Goal: Communication & Community: Participate in discussion

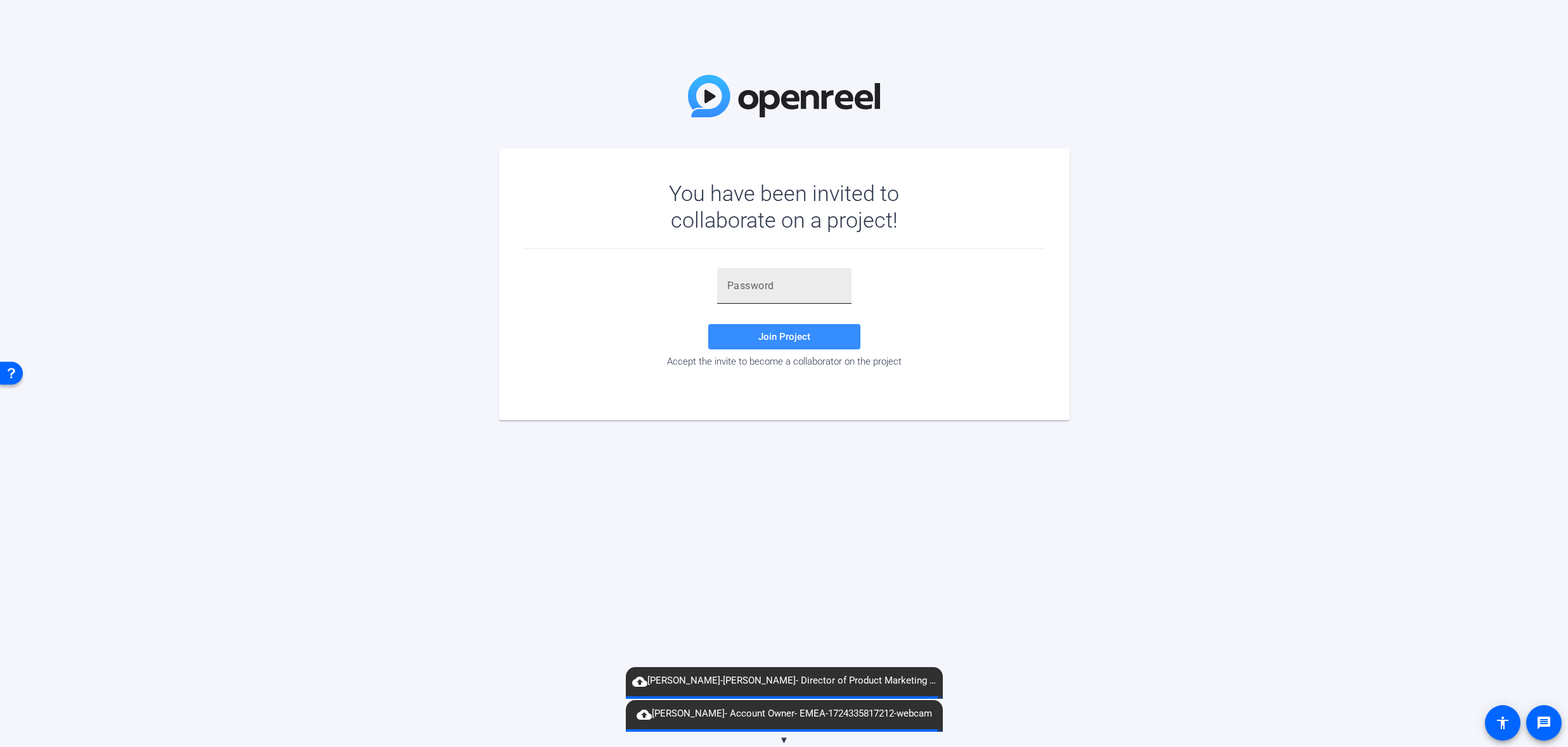
click at [804, 284] on input "text" at bounding box center [784, 286] width 114 height 15
paste input "6=cmQ$"
type input "6=cmQ$"
click at [806, 336] on span "Join Project" at bounding box center [784, 336] width 52 height 11
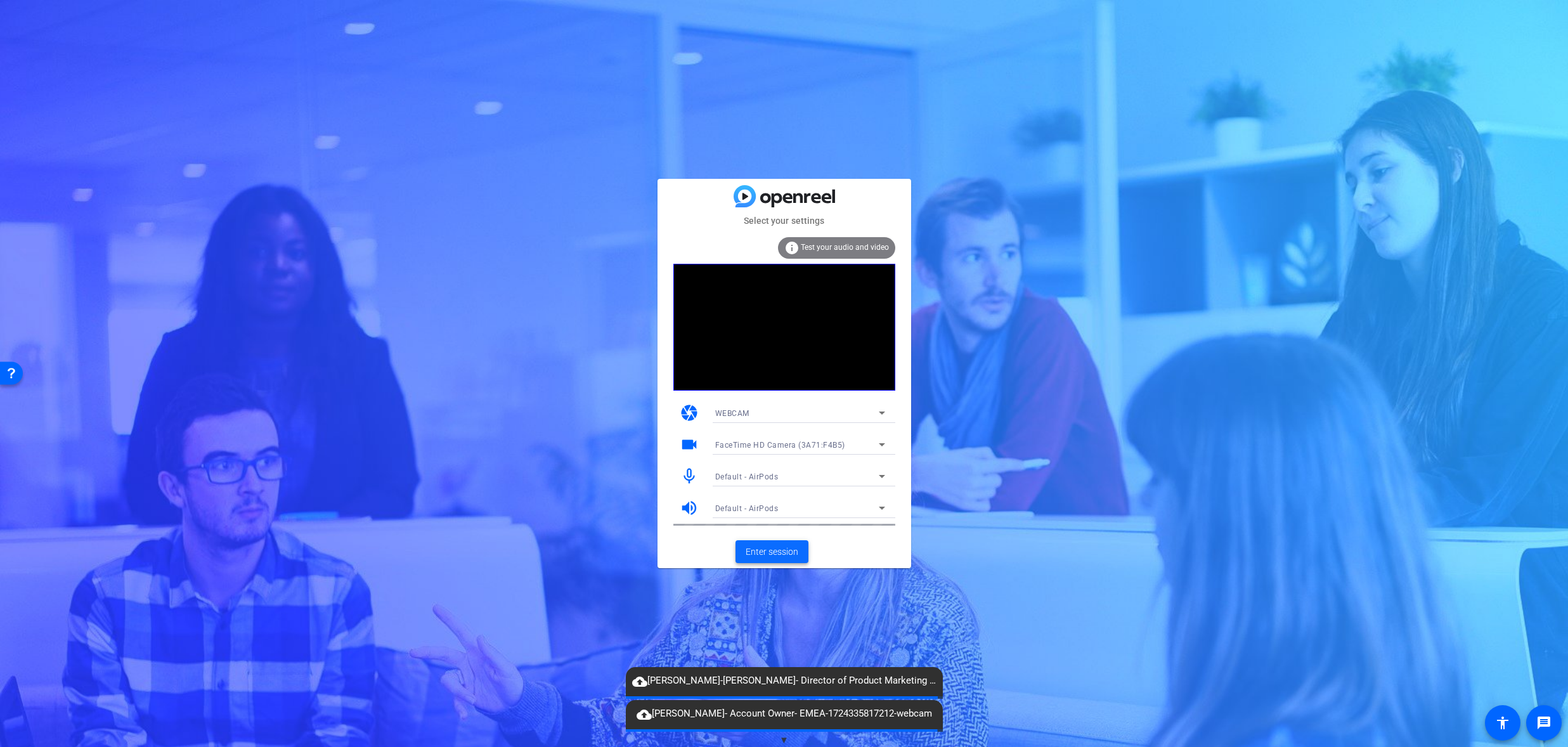
click at [786, 553] on span "Enter session" at bounding box center [772, 552] width 53 height 14
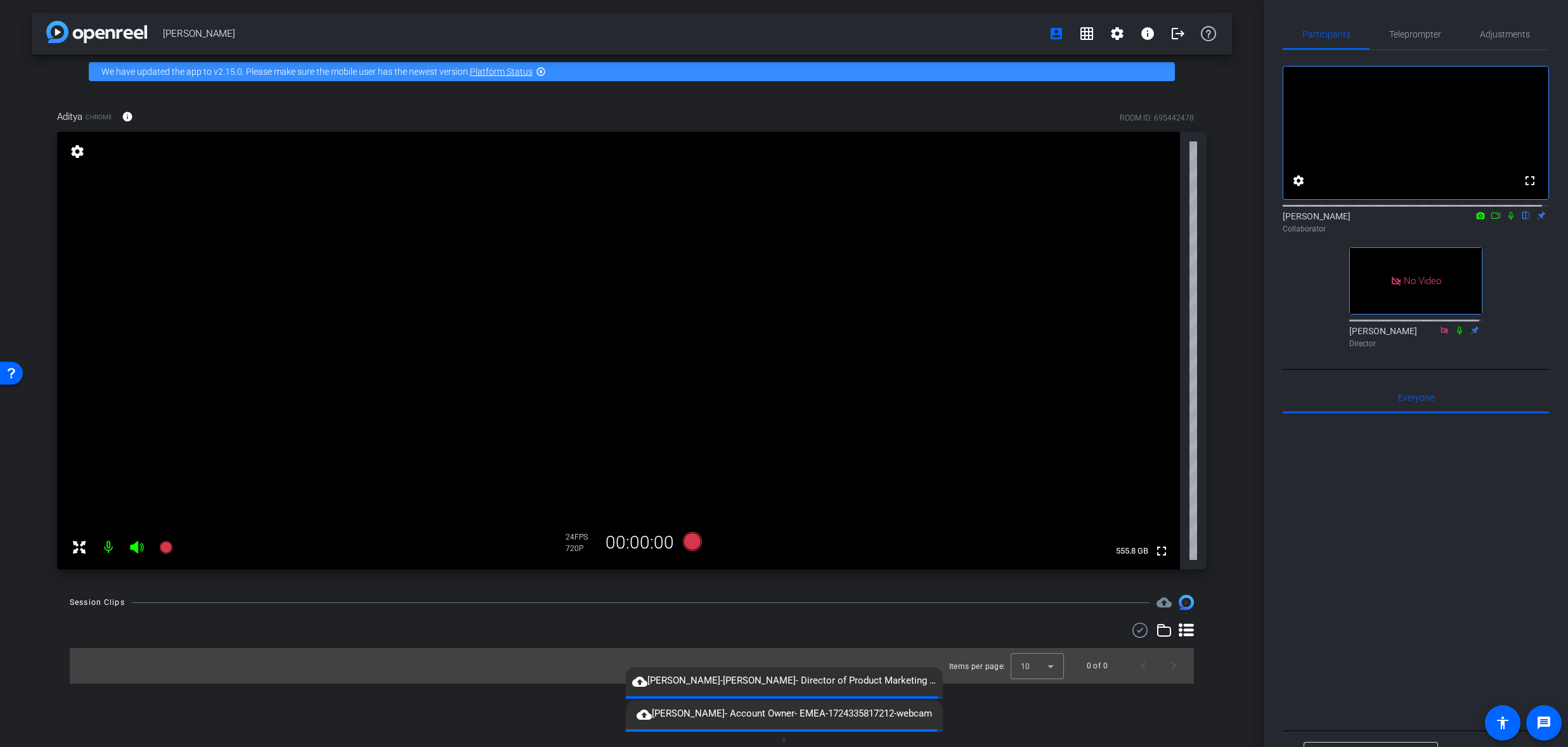
click at [1491, 220] on icon at bounding box center [1495, 215] width 10 height 9
click at [1515, 284] on div "No Video [PERSON_NAME] Collaborator No Video [PERSON_NAME] Director" at bounding box center [1416, 201] width 266 height 303
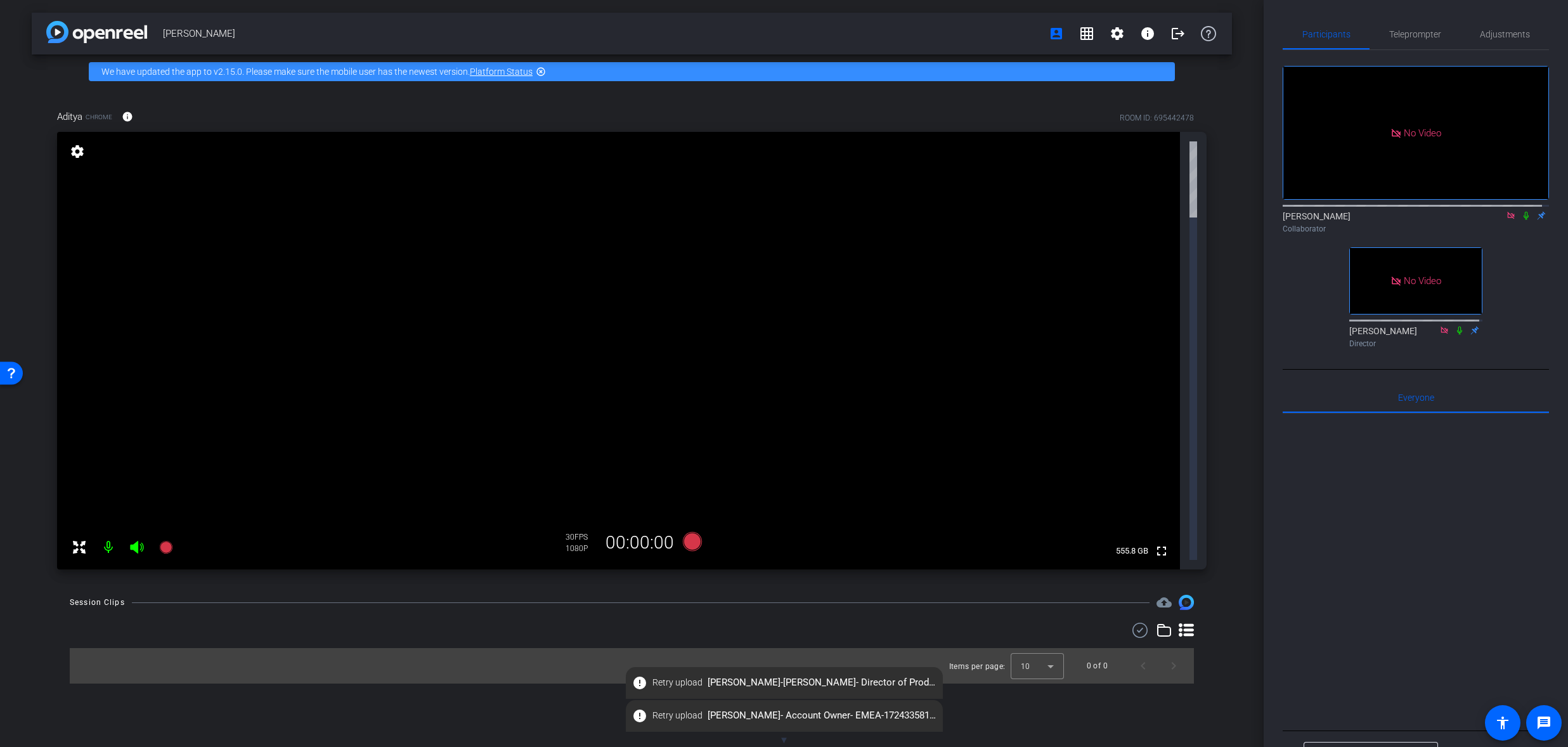
click at [74, 149] on mat-icon "settings" at bounding box center [77, 151] width 17 height 15
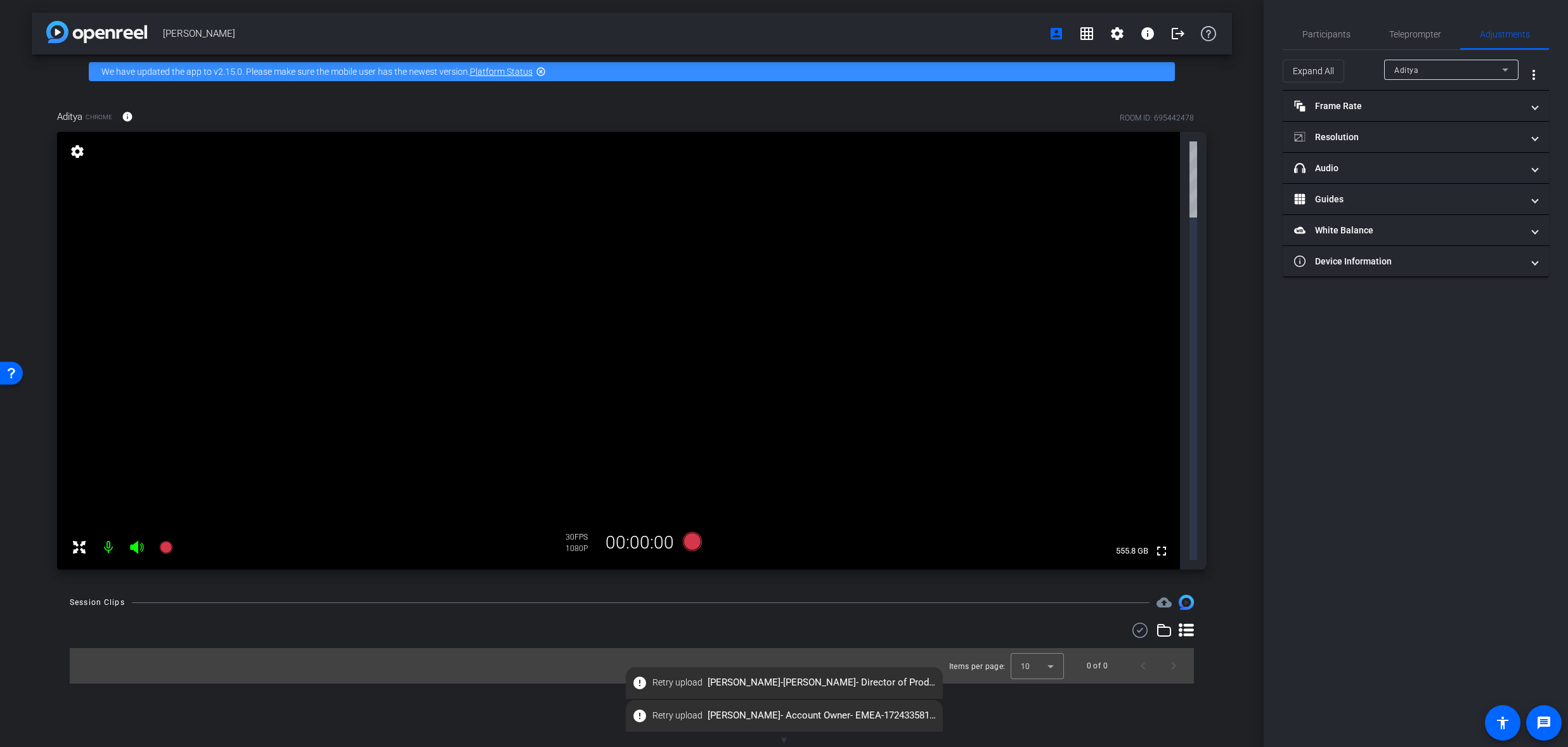
click at [73, 149] on mat-icon "settings" at bounding box center [77, 151] width 17 height 15
click at [1322, 33] on span "Participants" at bounding box center [1327, 34] width 48 height 9
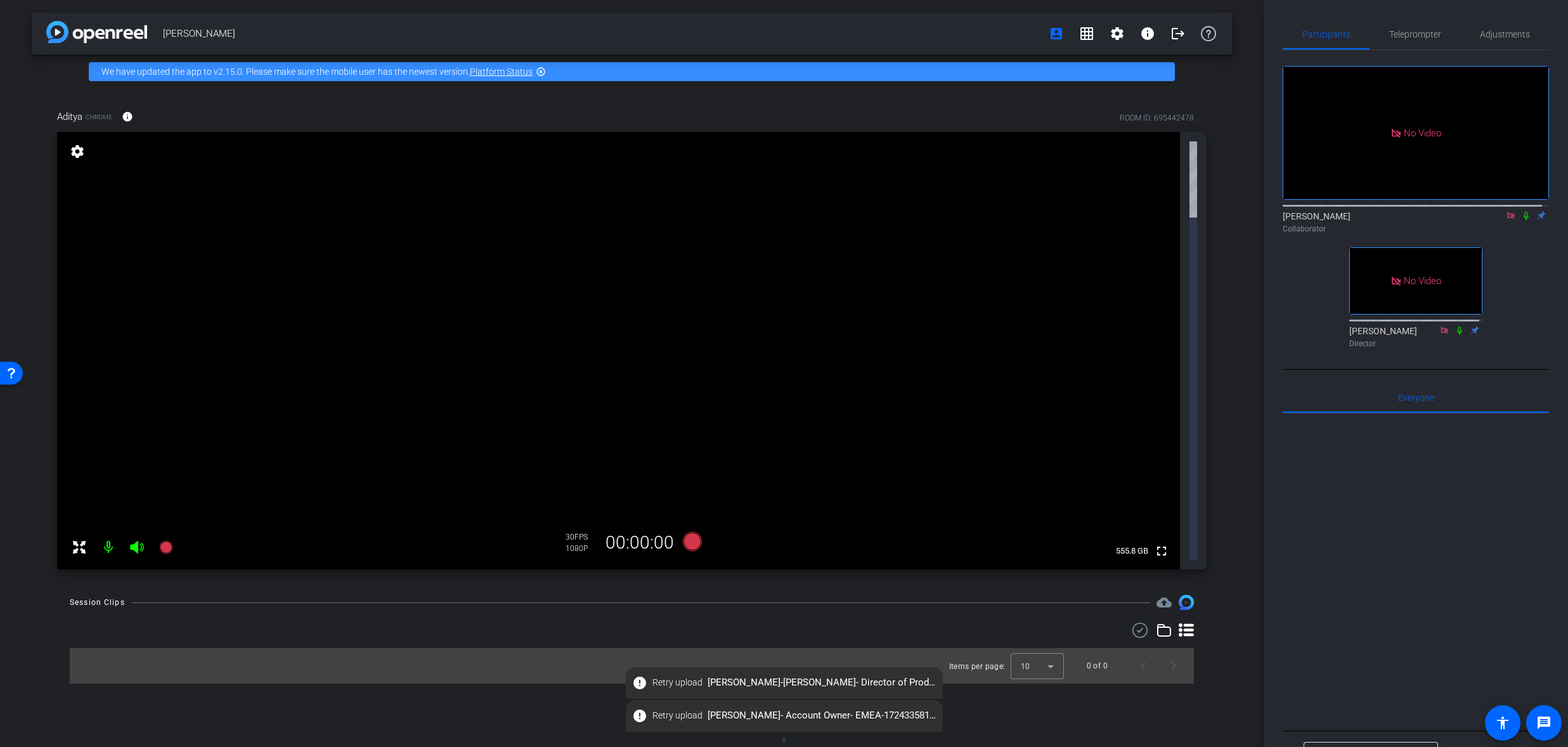
click at [544, 71] on mat-icon "highlight_off" at bounding box center [541, 71] width 10 height 10
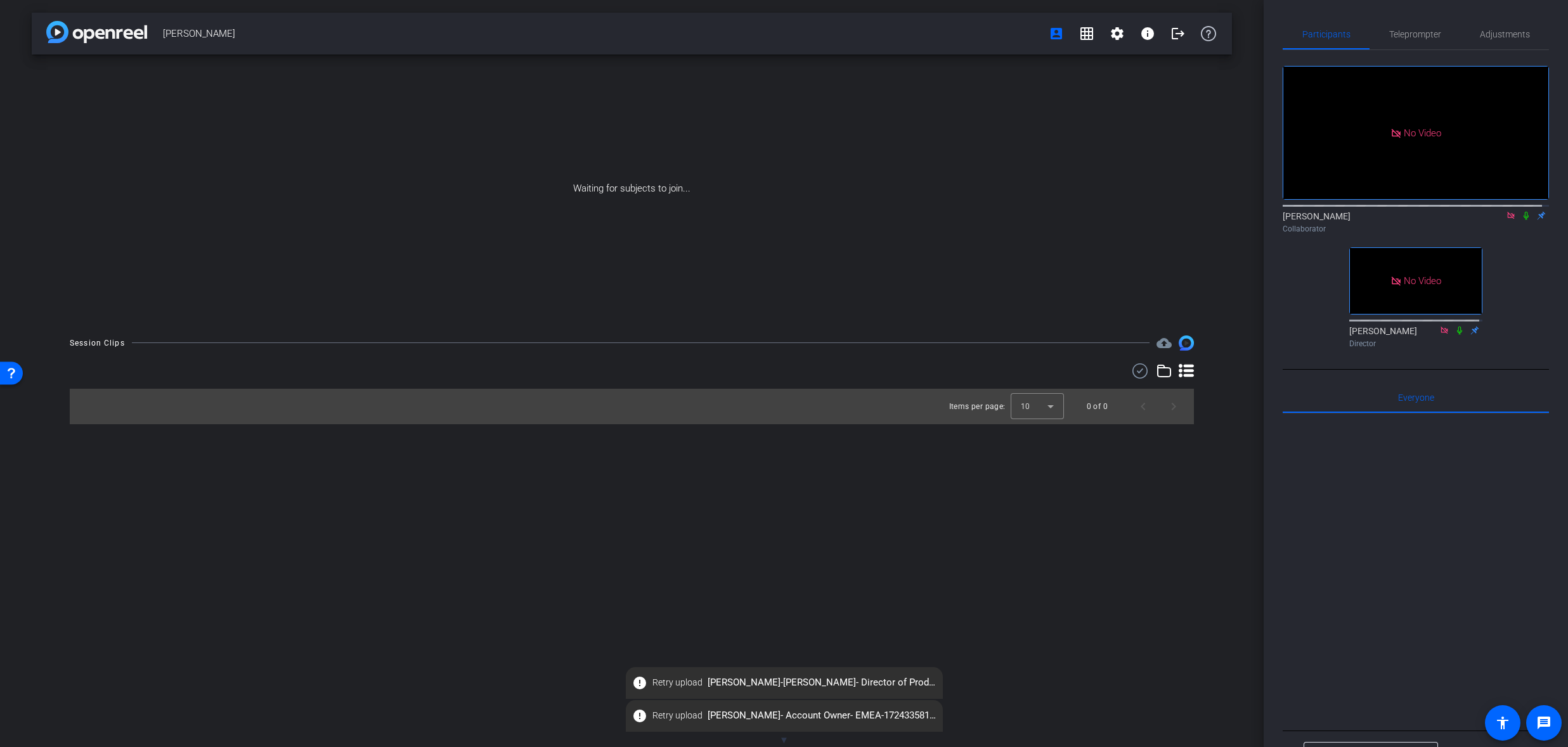
click at [782, 740] on span "▼" at bounding box center [784, 739] width 10 height 11
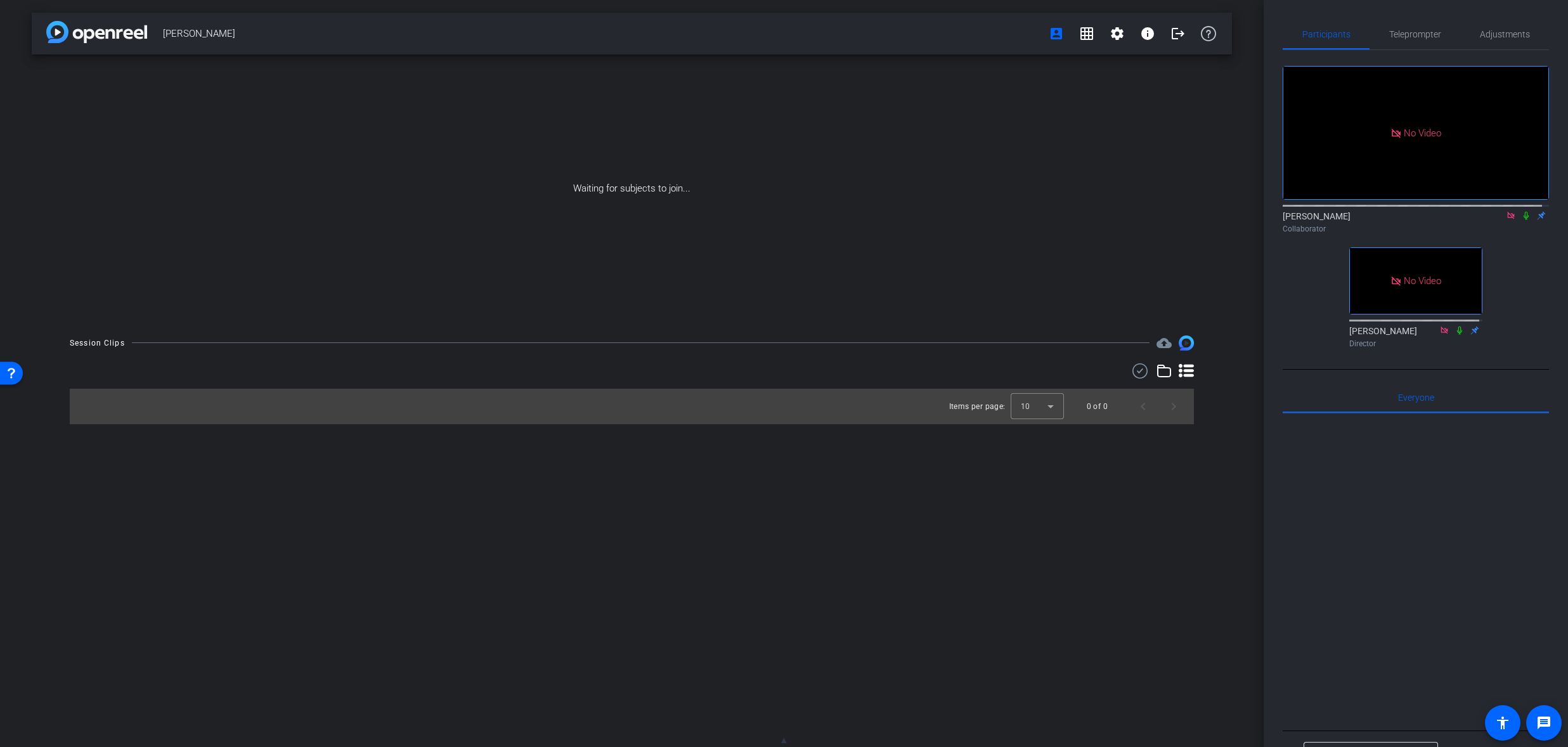
click at [1192, 369] on icon at bounding box center [1186, 370] width 15 height 14
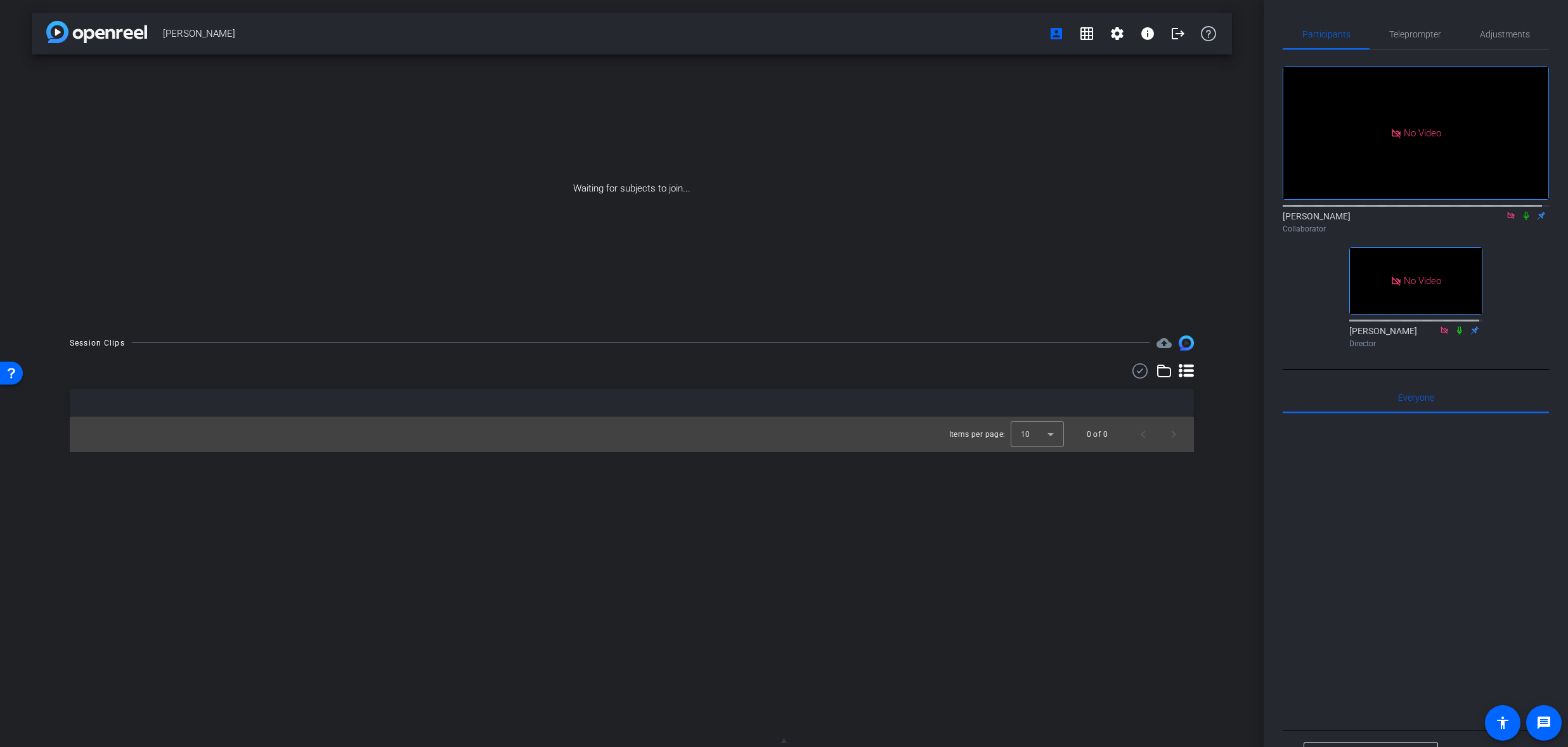
click at [1185, 369] on icon at bounding box center [1186, 370] width 15 height 14
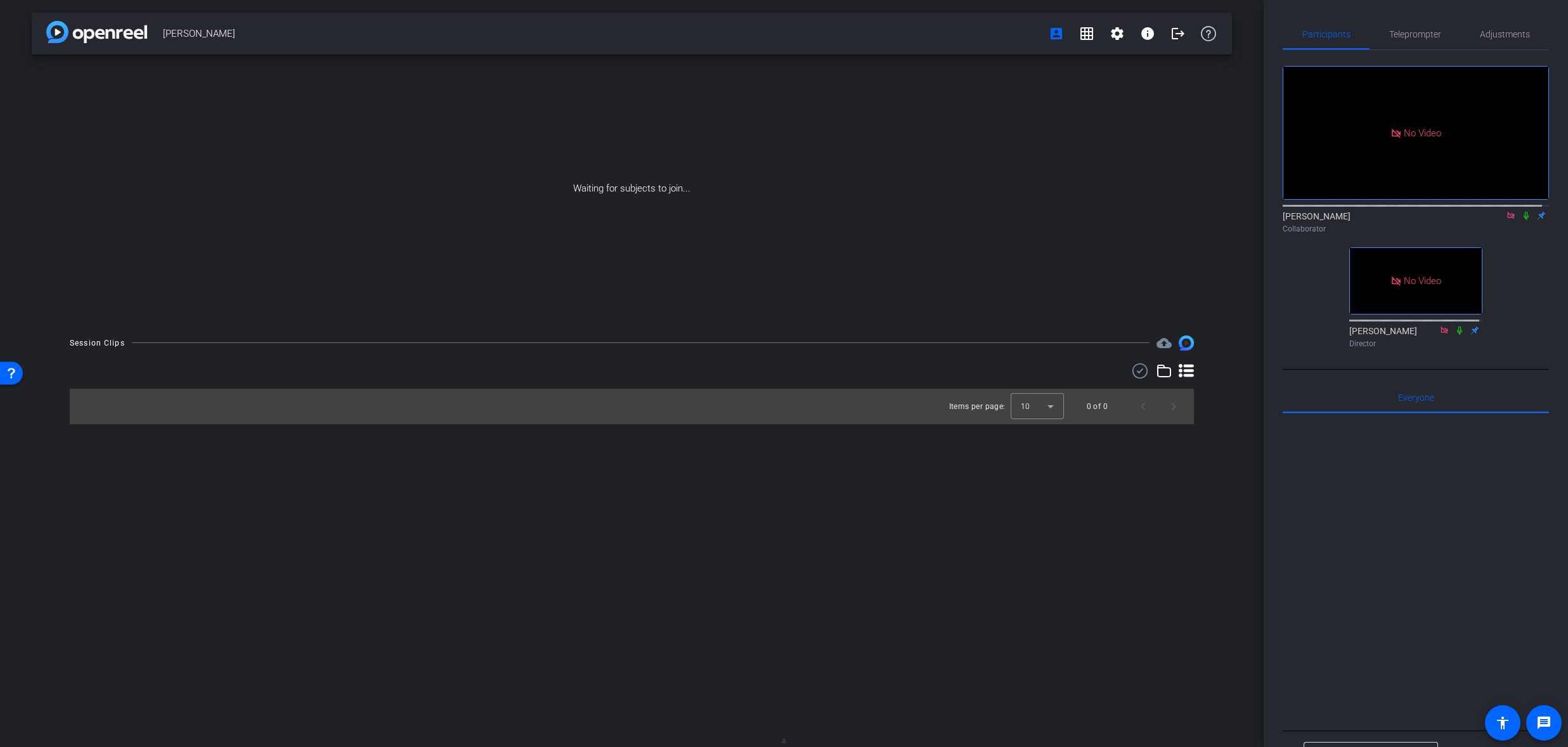
click at [1185, 369] on icon at bounding box center [1186, 370] width 15 height 14
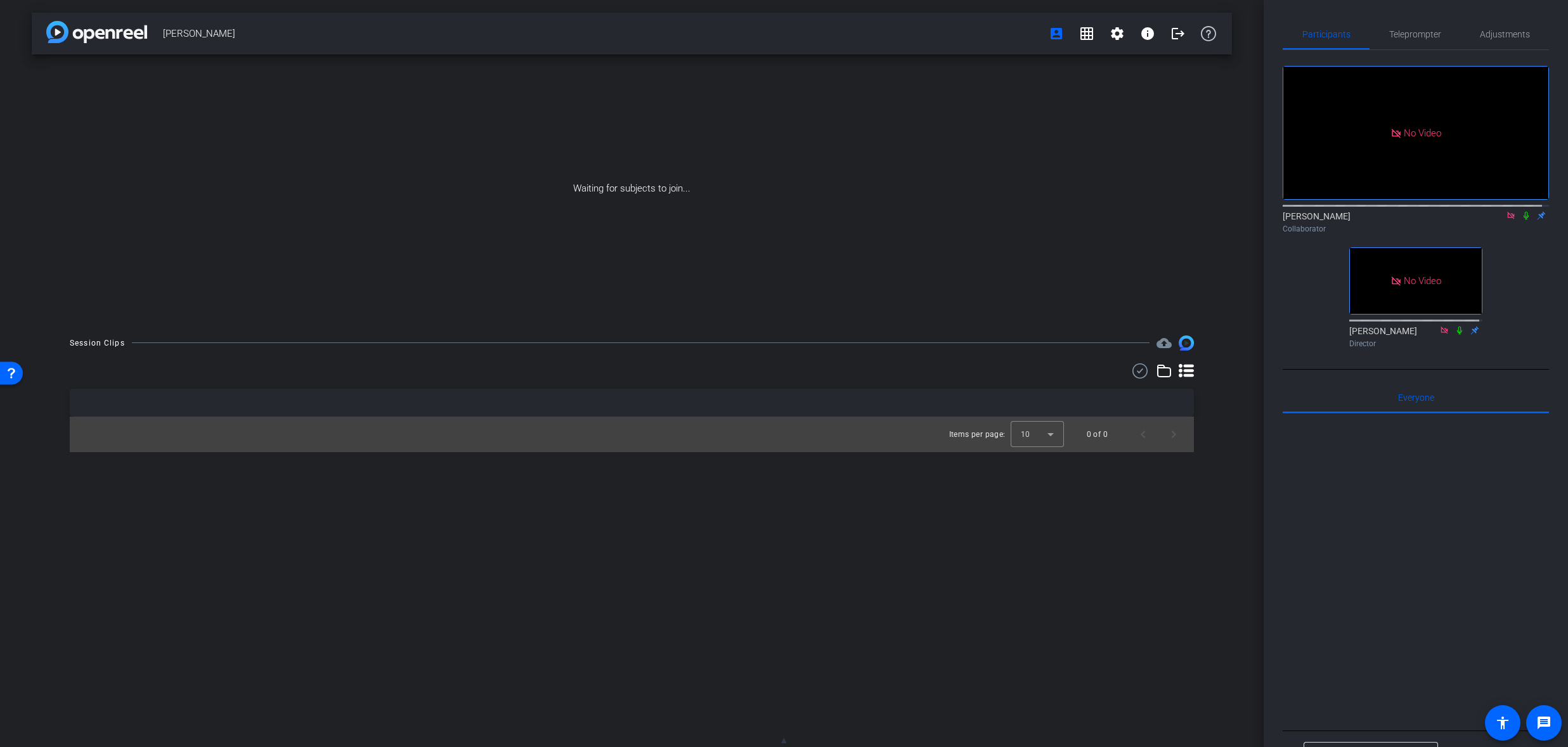
click at [1167, 587] on div "[PERSON_NAME] account_box grid_on settings info logout Waiting for subjects to …" at bounding box center [632, 374] width 1264 height 747
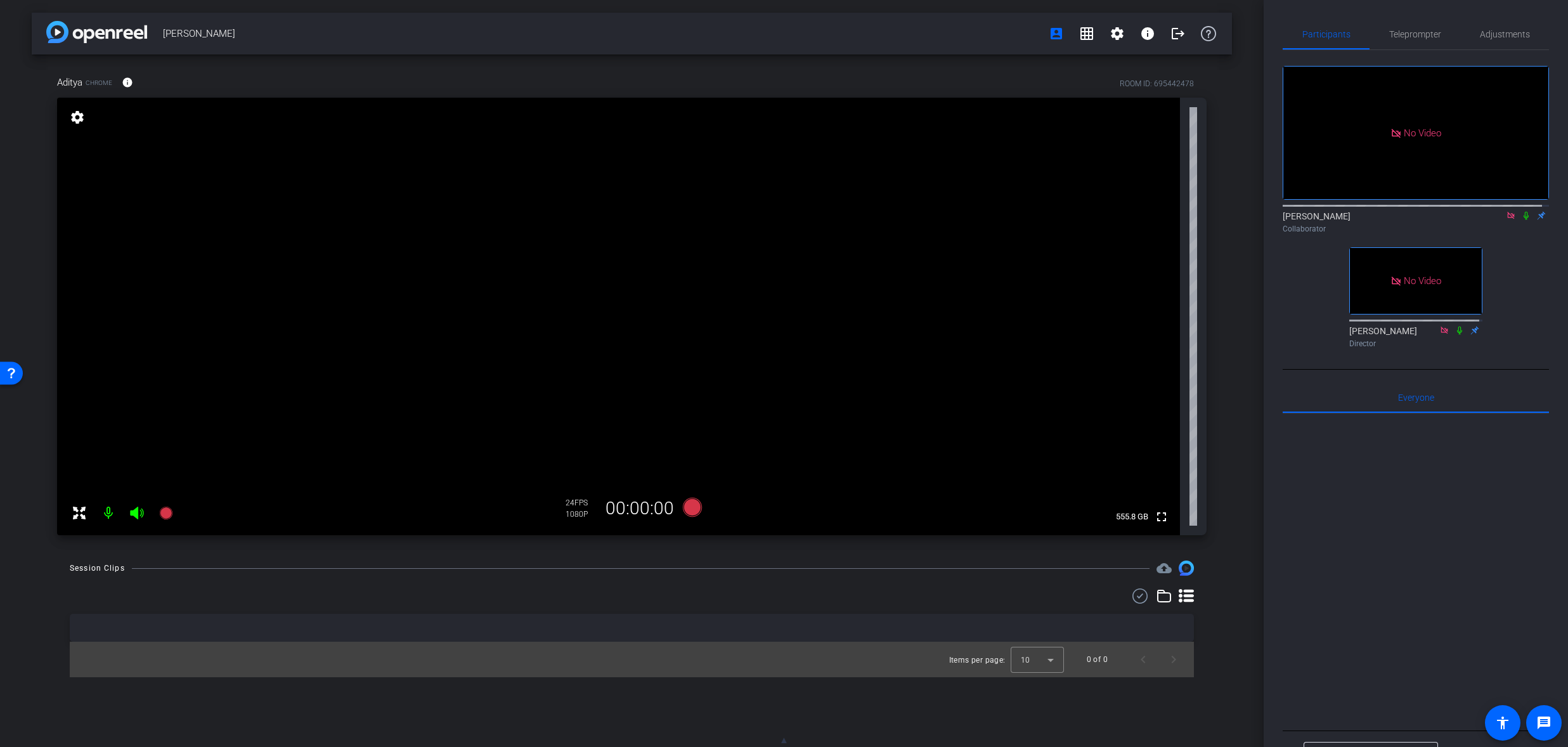
click at [1523, 212] on icon at bounding box center [1526, 215] width 5 height 8
click at [1521, 211] on icon at bounding box center [1526, 215] width 10 height 9
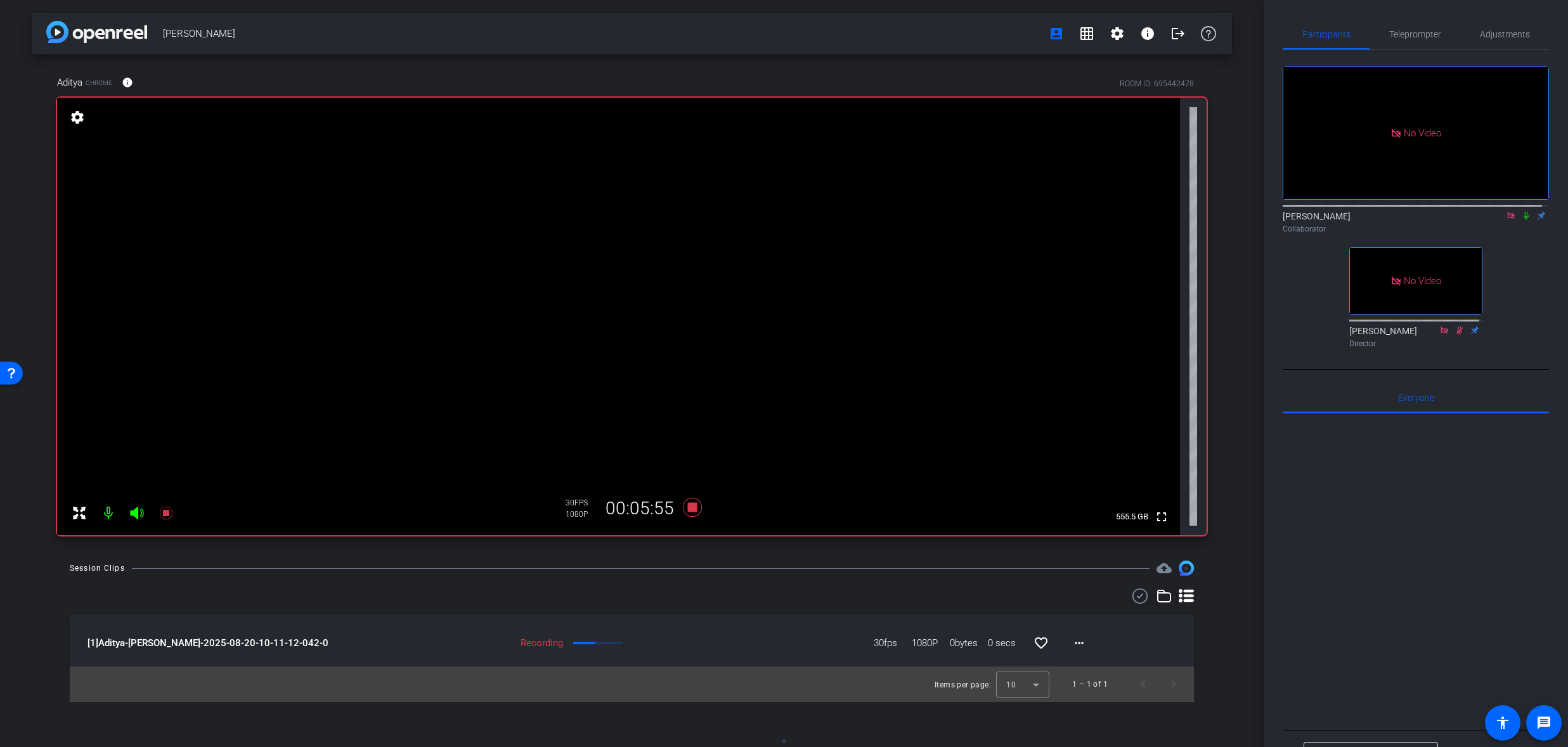
click at [1521, 211] on icon at bounding box center [1526, 215] width 10 height 9
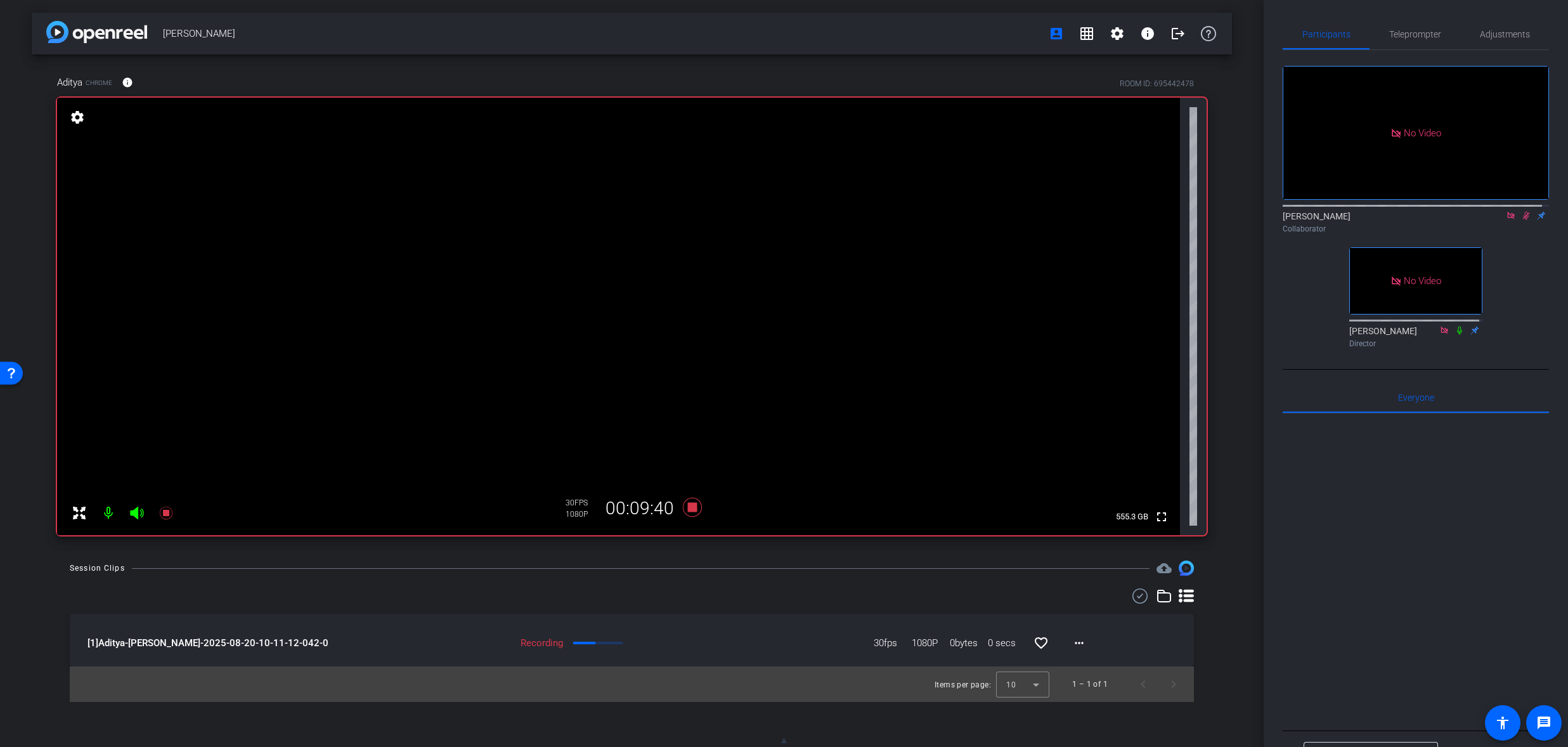
click at [1523, 212] on icon at bounding box center [1526, 215] width 7 height 8
click at [1523, 212] on icon at bounding box center [1526, 215] width 5 height 8
click at [1521, 211] on icon at bounding box center [1526, 215] width 10 height 9
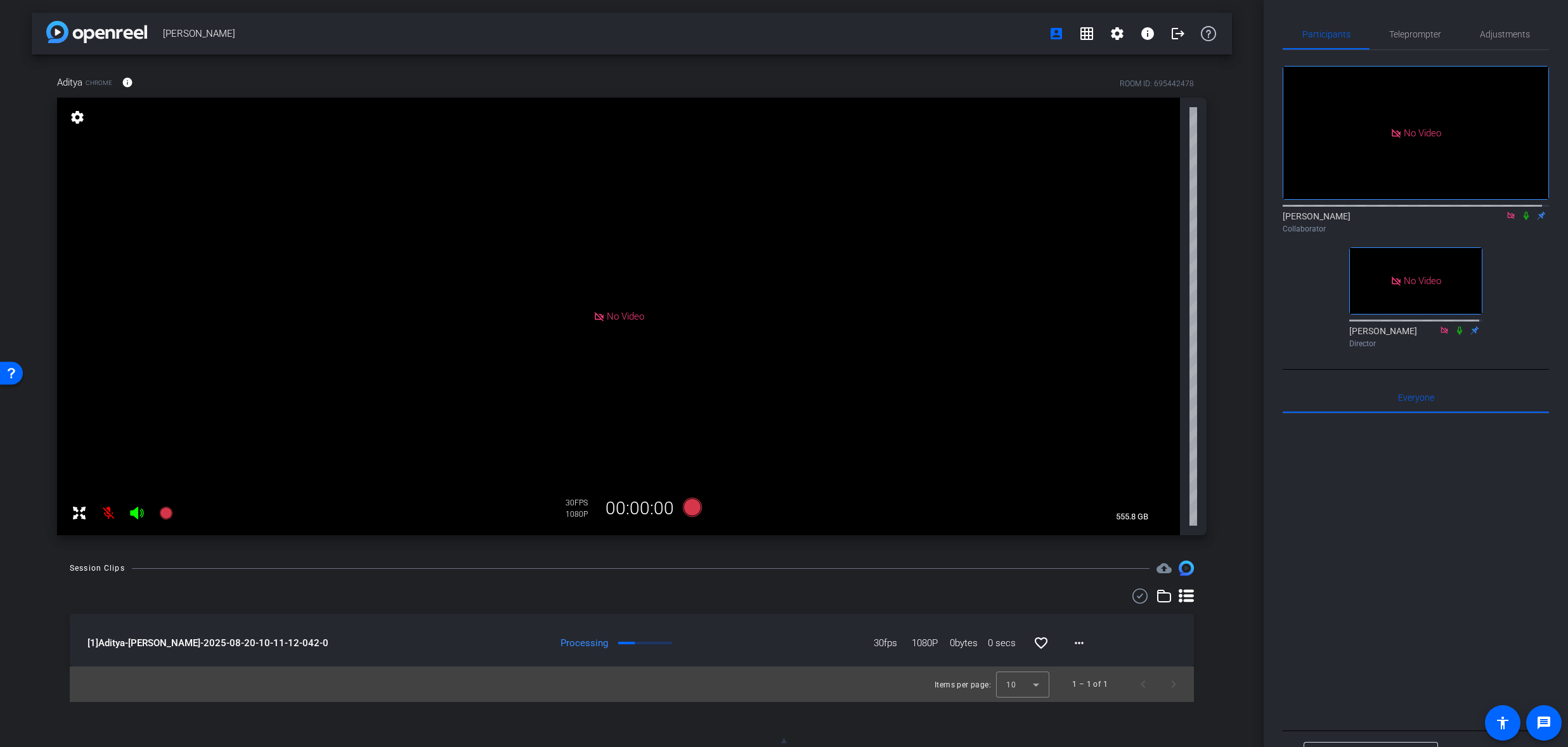
click at [1521, 211] on icon at bounding box center [1526, 215] width 10 height 9
